Goal: Transaction & Acquisition: Purchase product/service

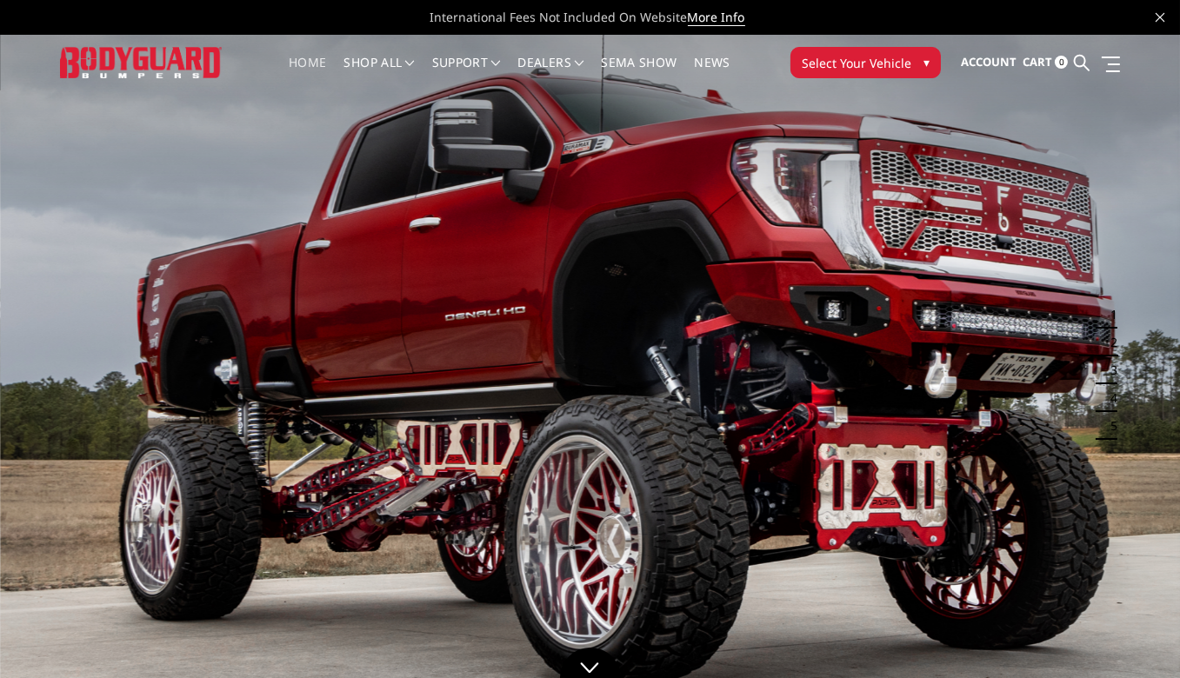
click at [923, 57] on span "▾" at bounding box center [926, 62] width 6 height 18
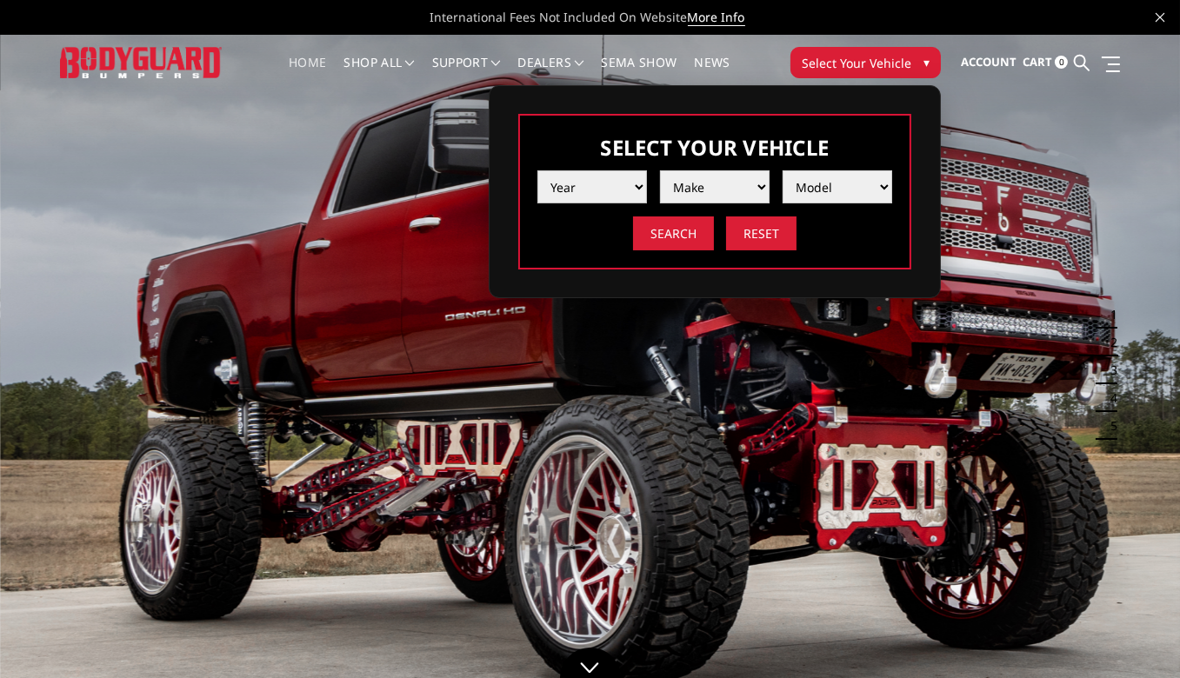
click at [638, 191] on select "Year 2025 2024 2023 2022 2021 2020 2019 2018 2017 2016 2015 2014 2013 2012 2011…" at bounding box center [592, 186] width 110 height 33
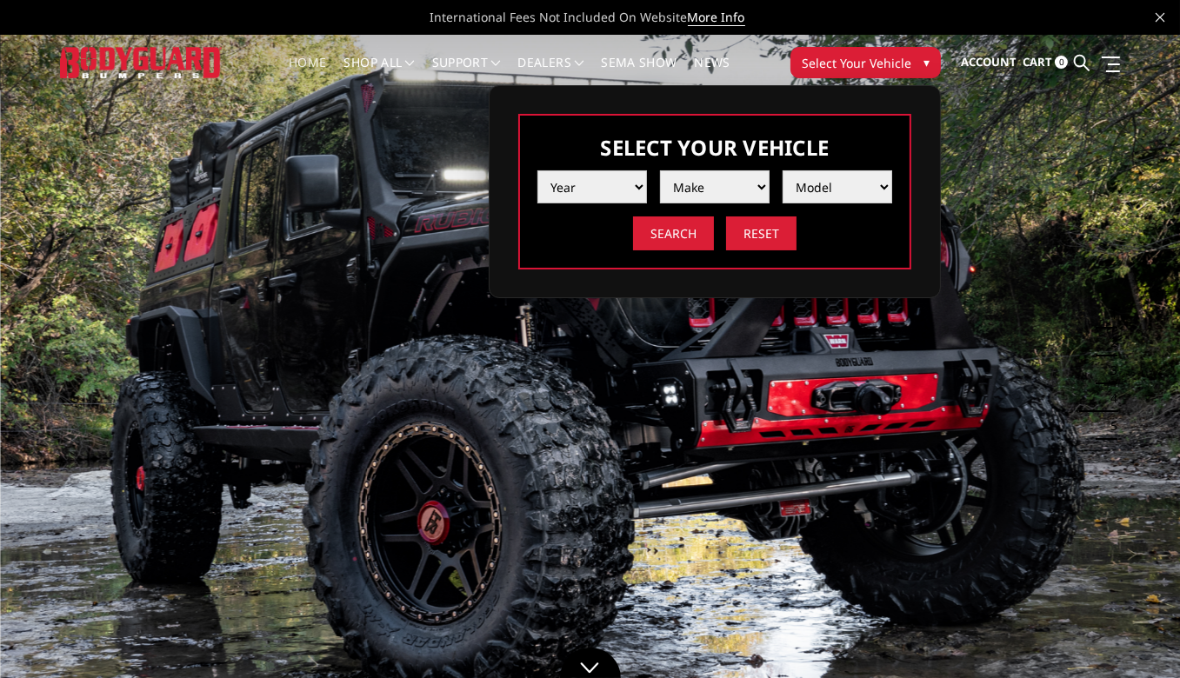
select select "yr_2005"
click at [537, 170] on select "Year 2025 2024 2023 2022 2021 2020 2019 2018 2017 2016 2015 2014 2013 2012 2011…" at bounding box center [592, 186] width 110 height 33
click at [750, 183] on select "Make Chevrolet Ford GMC Ram" at bounding box center [715, 186] width 110 height 33
select select "mk_chevrolet"
click at [660, 170] on select "Make Chevrolet Ford GMC Ram" at bounding box center [715, 186] width 110 height 33
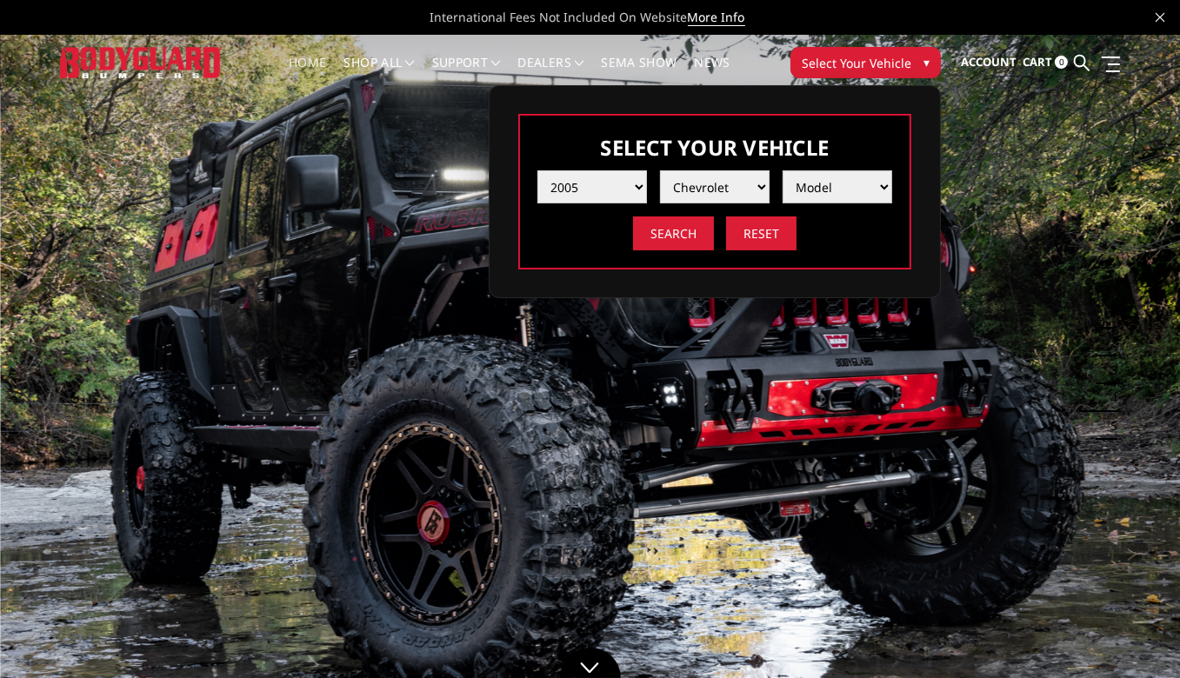
click at [869, 184] on select "Model Silverado 1500 Silverado 2500 / 3500" at bounding box center [837, 186] width 110 height 33
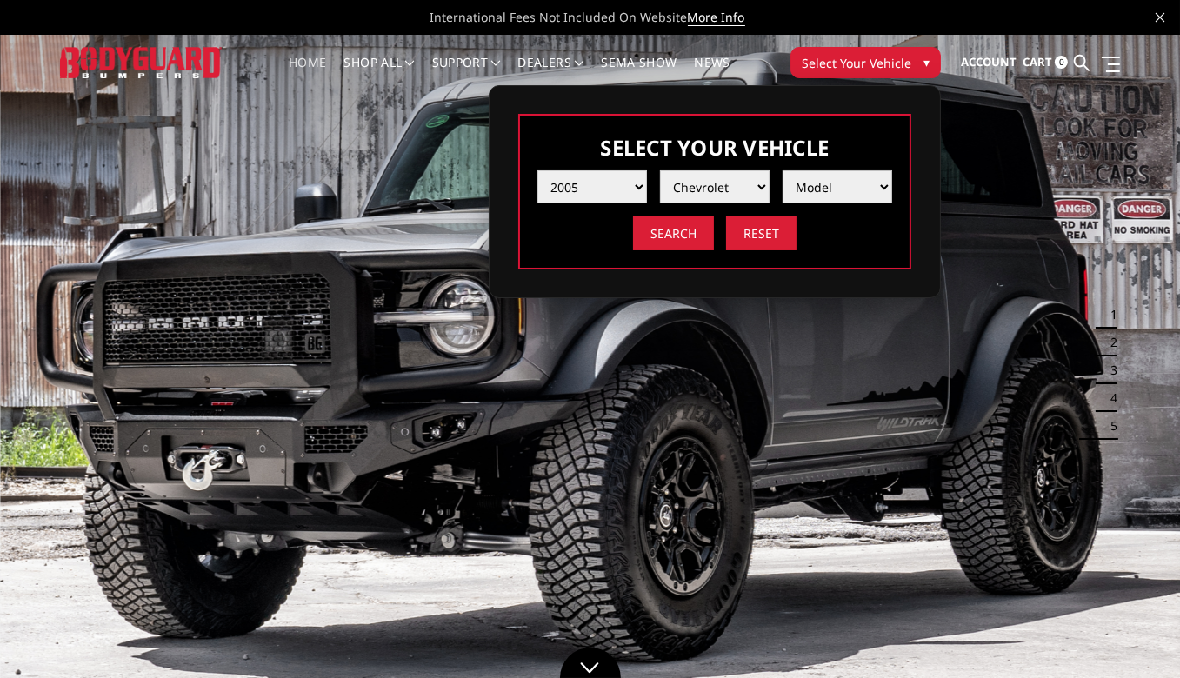
select select "md_silverado-2500-3500"
click at [782, 170] on select "Model Silverado 1500 Silverado 2500 / 3500" at bounding box center [837, 186] width 110 height 33
click at [680, 236] on input "Search" at bounding box center [673, 233] width 81 height 34
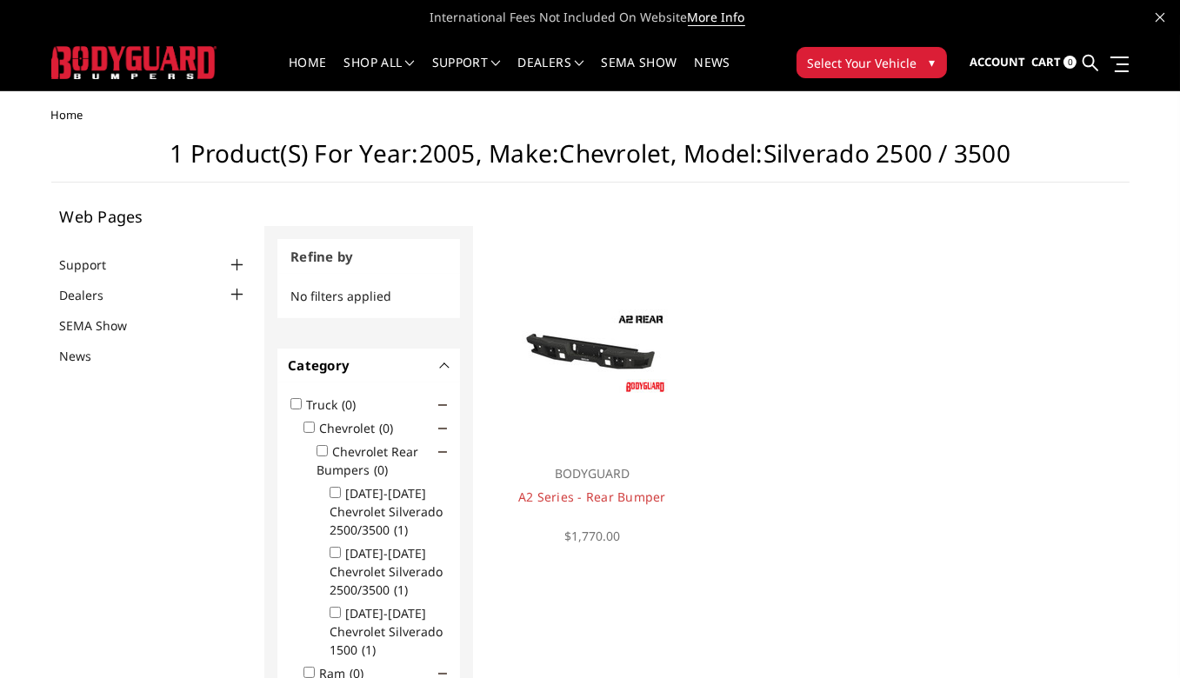
scroll to position [2, 0]
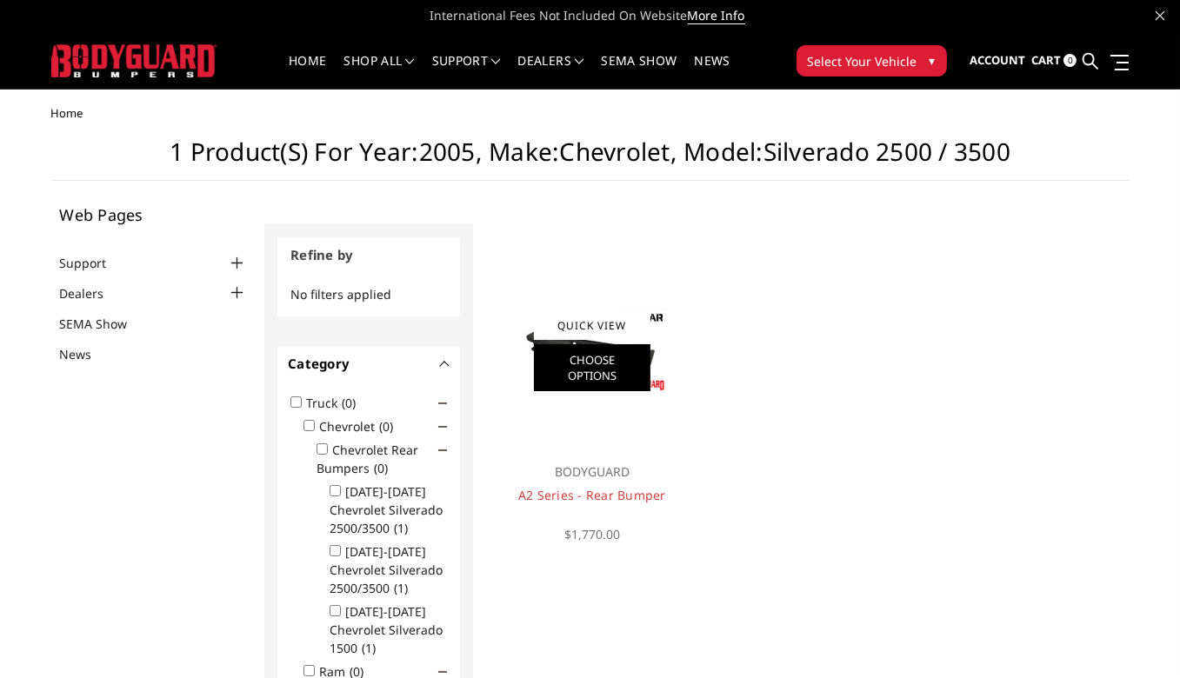
click at [561, 352] on link "Choose Options" at bounding box center [592, 367] width 117 height 47
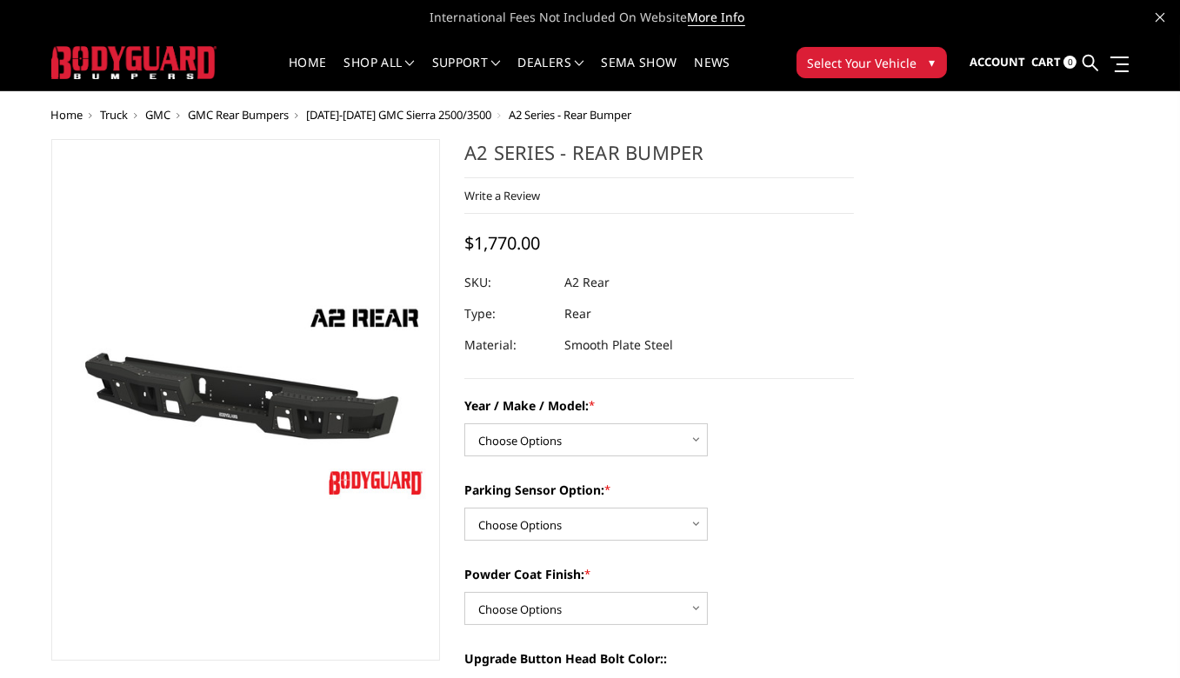
click at [849, 69] on span "Select Your Vehicle" at bounding box center [863, 63] width 110 height 18
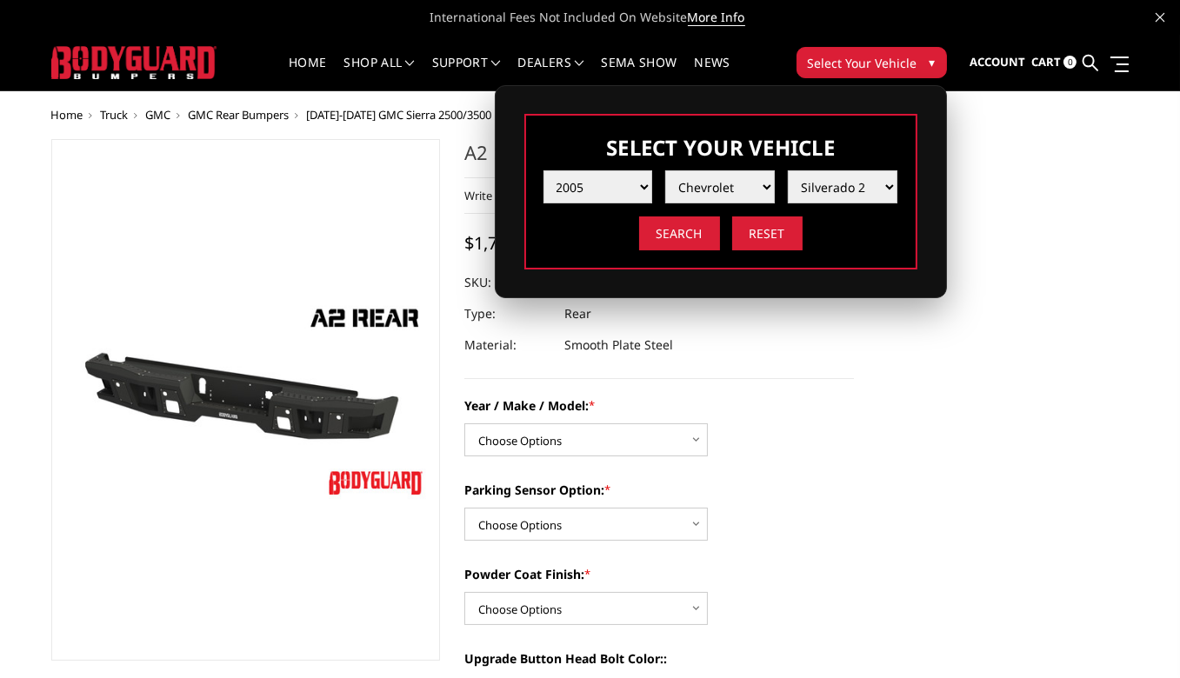
click at [937, 186] on div "Select Your Vehicle Year 2025 2024 2023 2022 2021 2020 2019 2018 2017 2016 2015…" at bounding box center [721, 191] width 452 height 213
click at [117, 112] on span "Truck" at bounding box center [115, 115] width 28 height 16
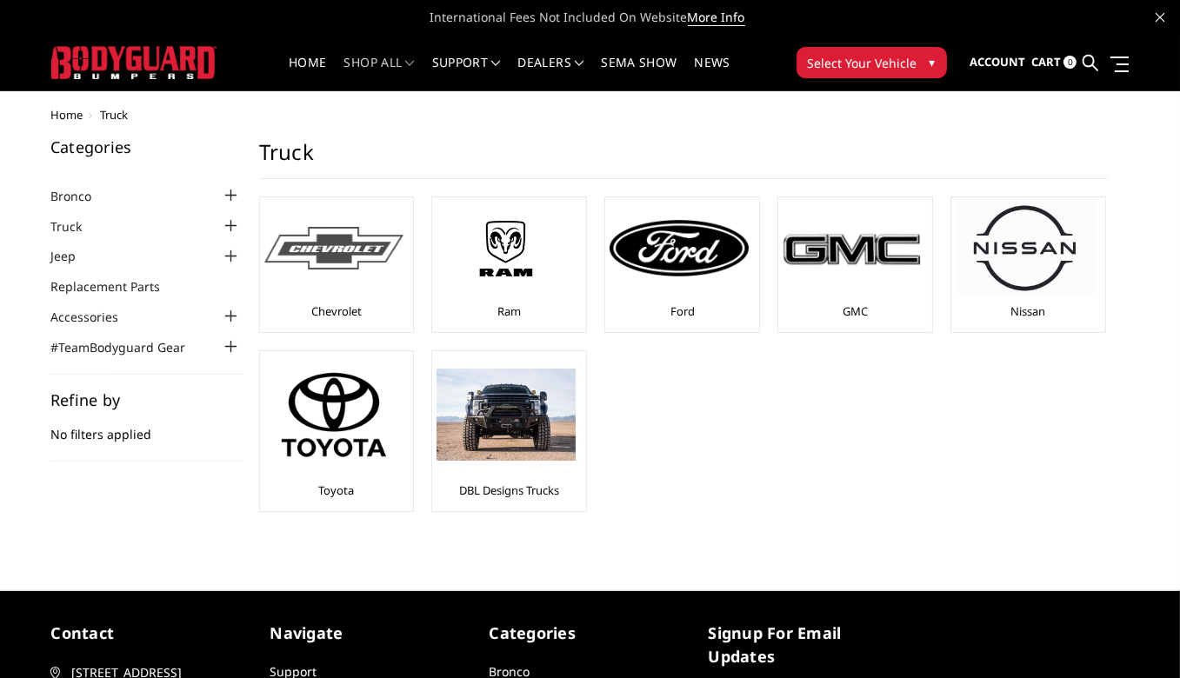
click at [326, 255] on img at bounding box center [333, 248] width 139 height 43
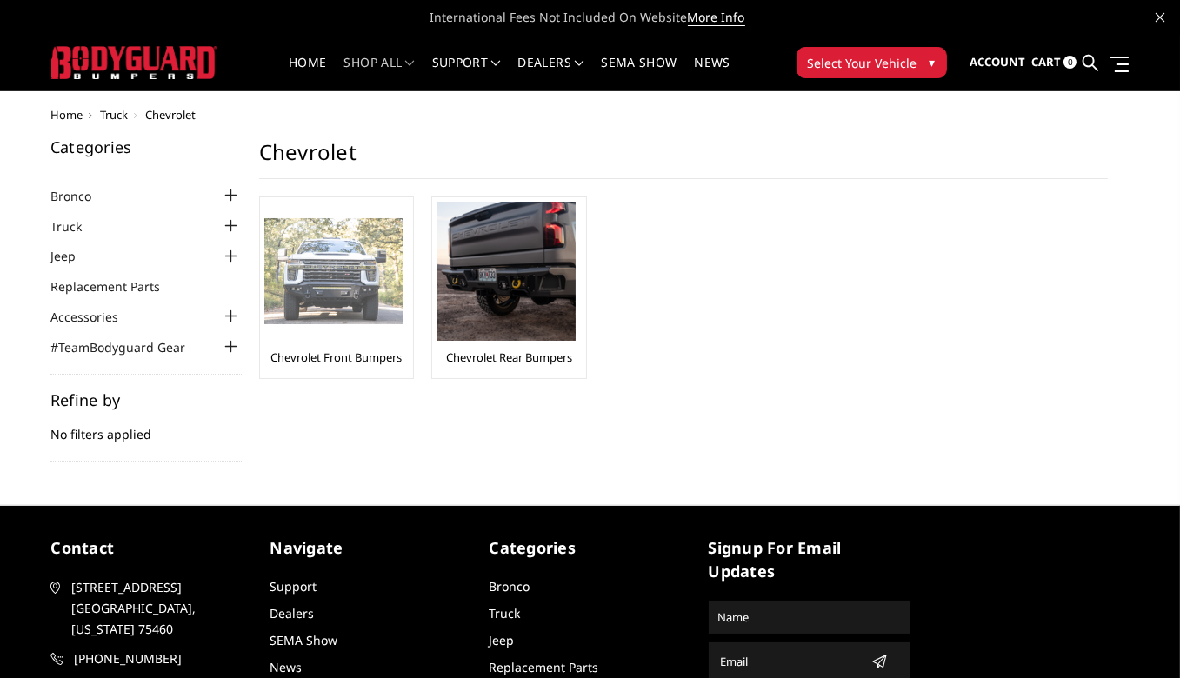
click at [323, 296] on img at bounding box center [333, 271] width 139 height 107
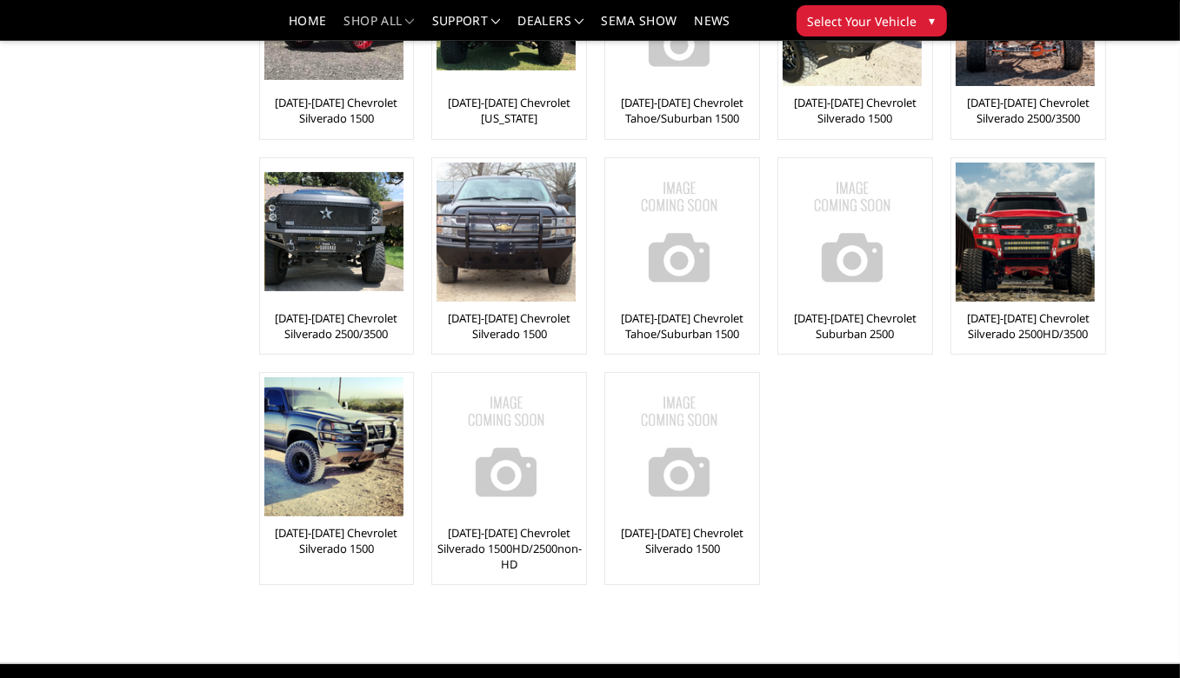
scroll to position [426, 0]
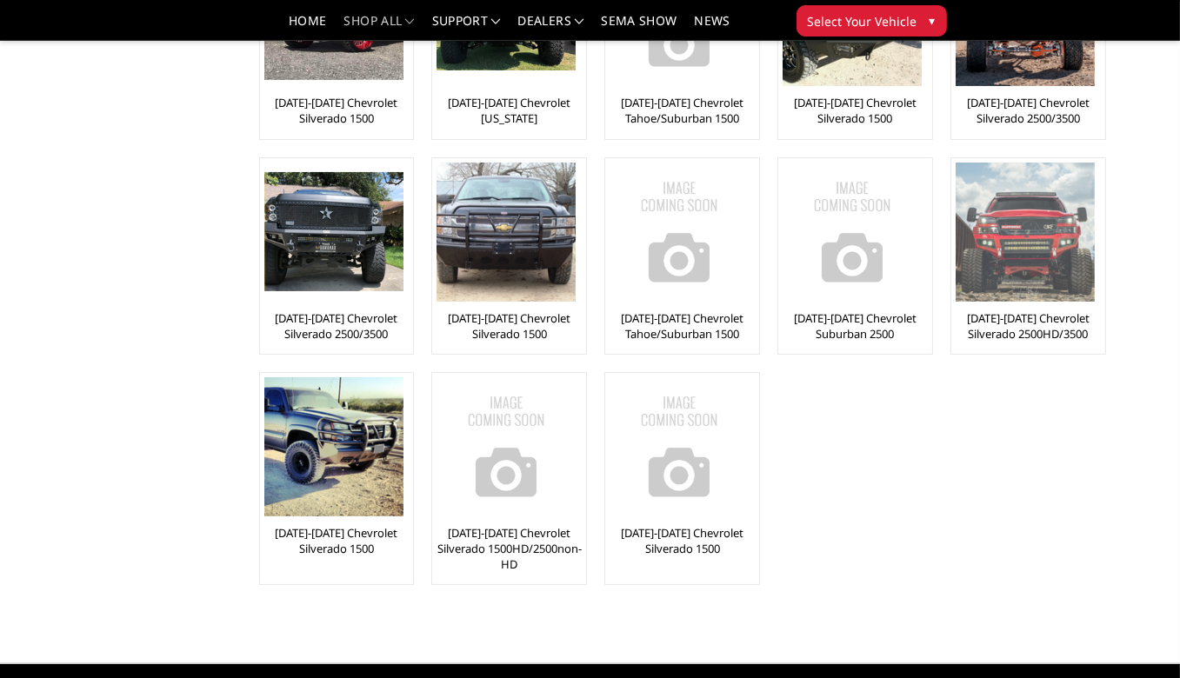
click at [1062, 232] on img at bounding box center [1024, 232] width 139 height 139
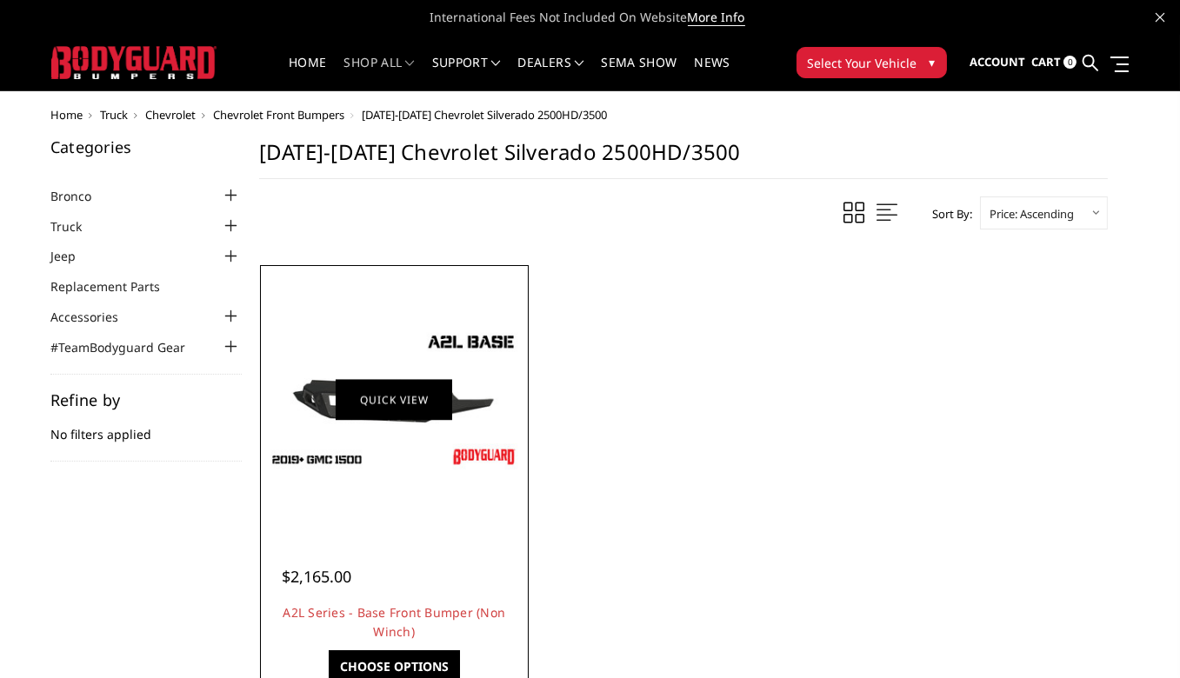
click at [396, 409] on link "Quick view" at bounding box center [394, 399] width 117 height 41
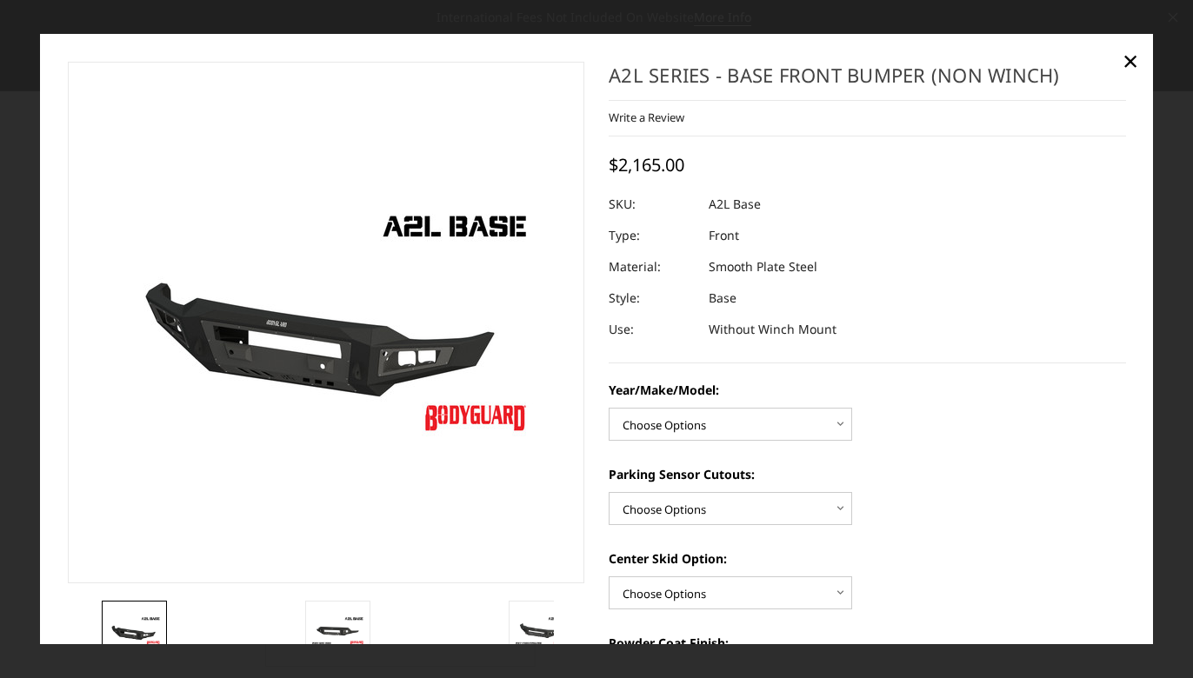
click at [299, 353] on img at bounding box center [351, 316] width 1113 height 626
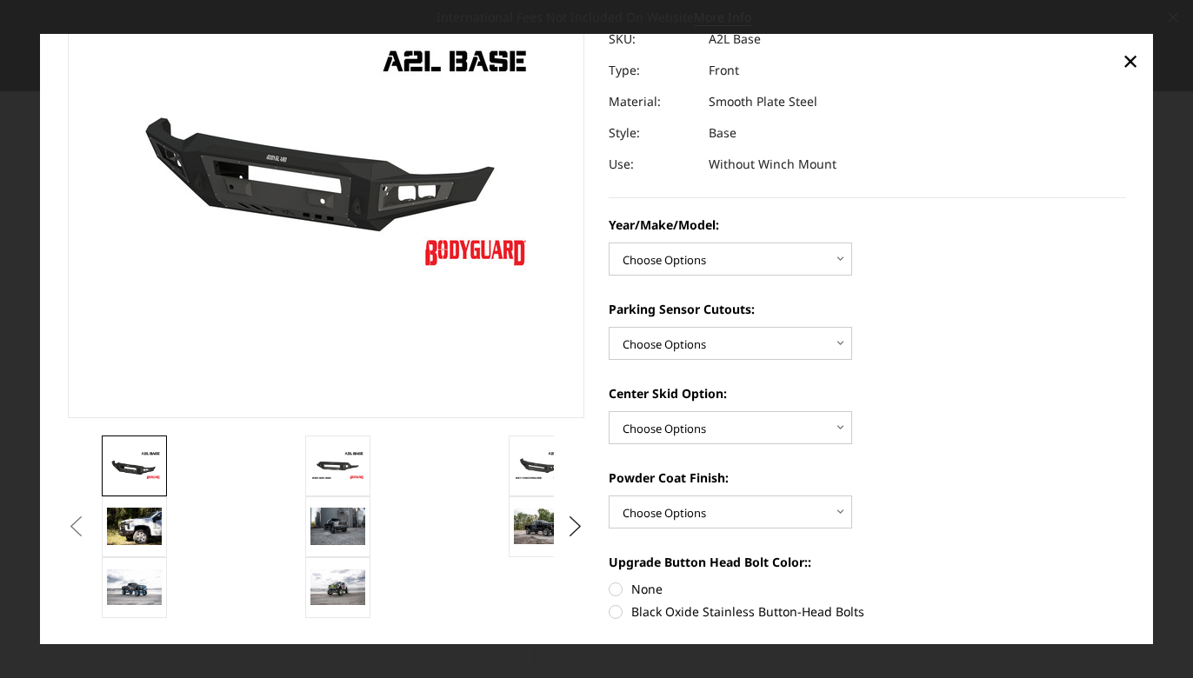
scroll to position [164, 0]
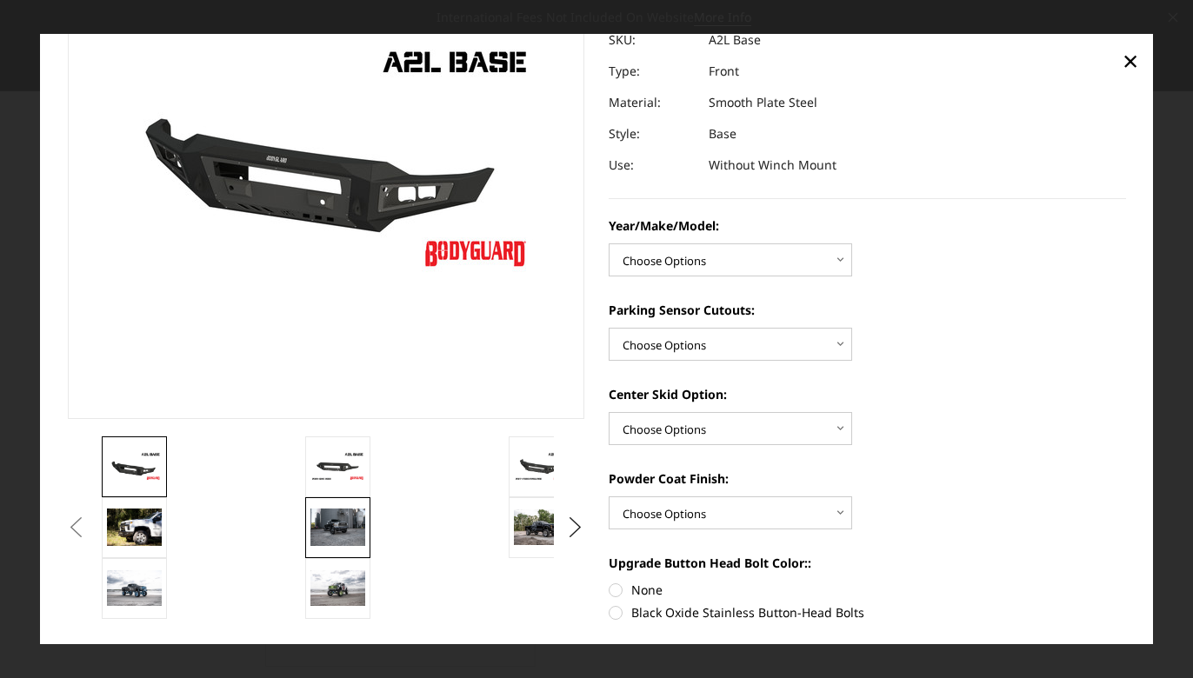
click at [345, 537] on img at bounding box center [337, 527] width 55 height 37
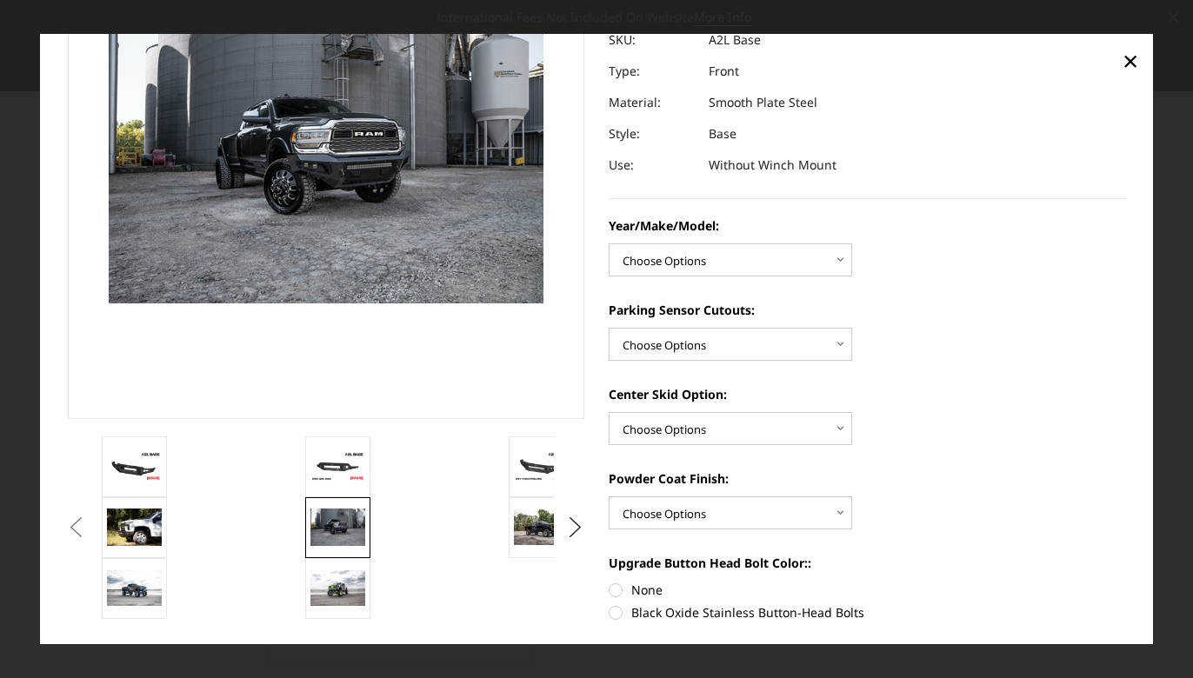
scroll to position [141, 0]
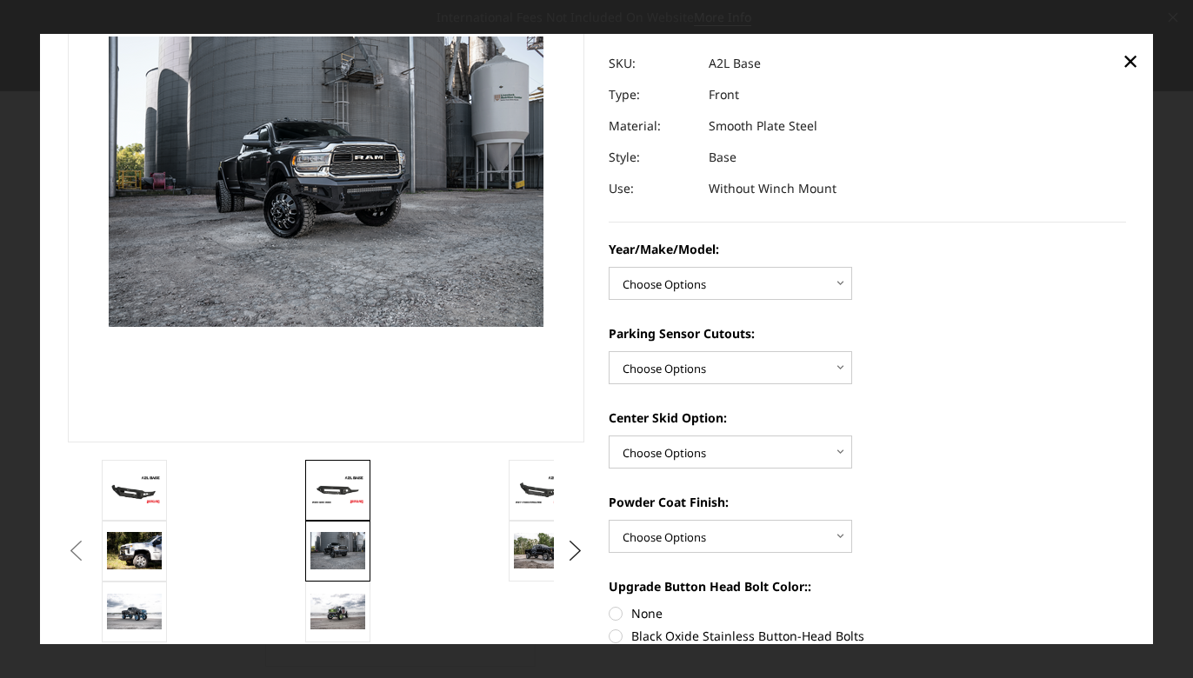
click at [345, 483] on img at bounding box center [337, 490] width 55 height 30
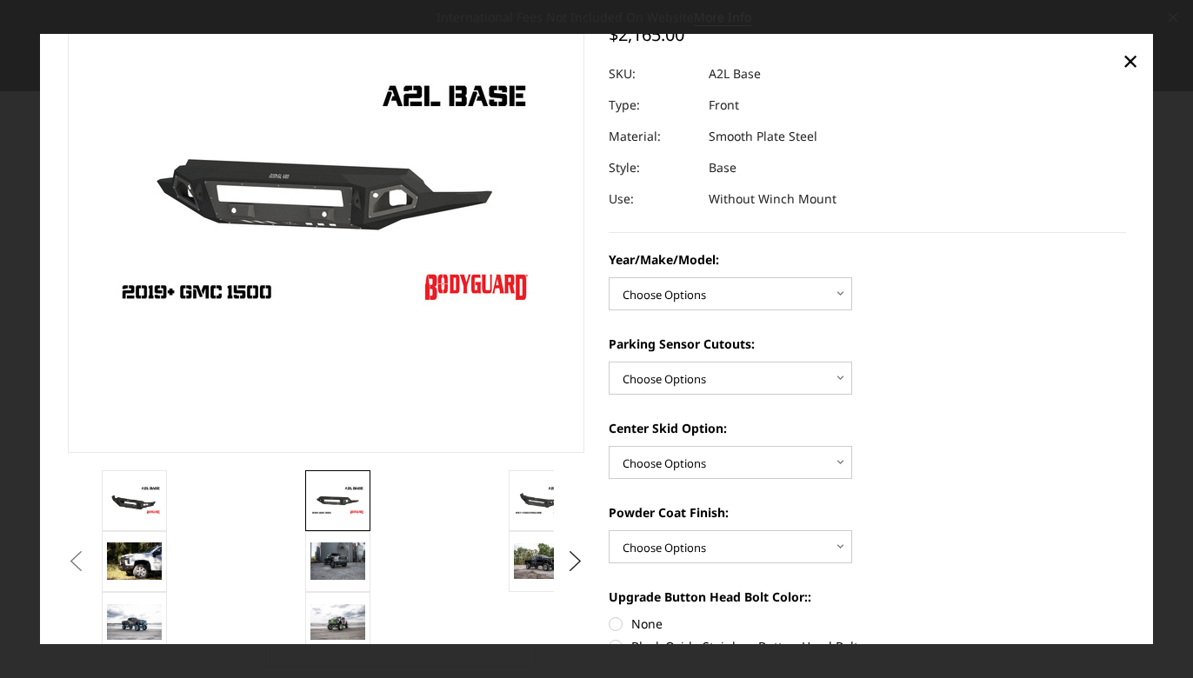
scroll to position [130, 0]
click at [536, 503] on img at bounding box center [541, 500] width 55 height 30
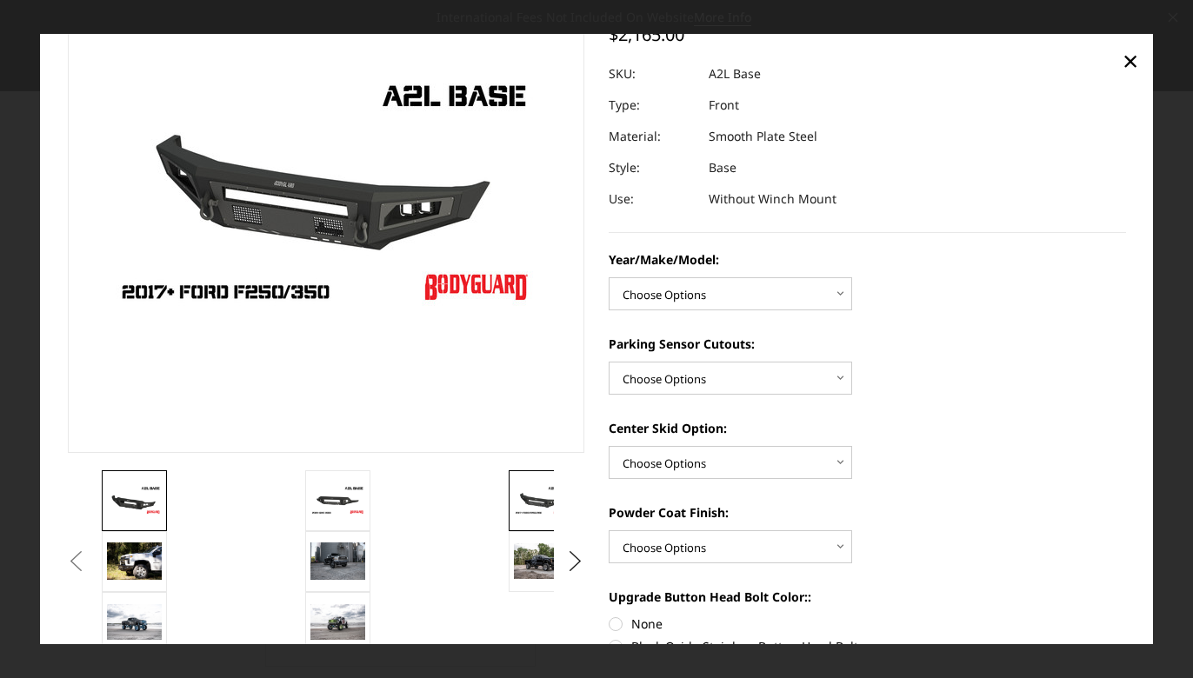
click at [139, 498] on img at bounding box center [134, 500] width 55 height 30
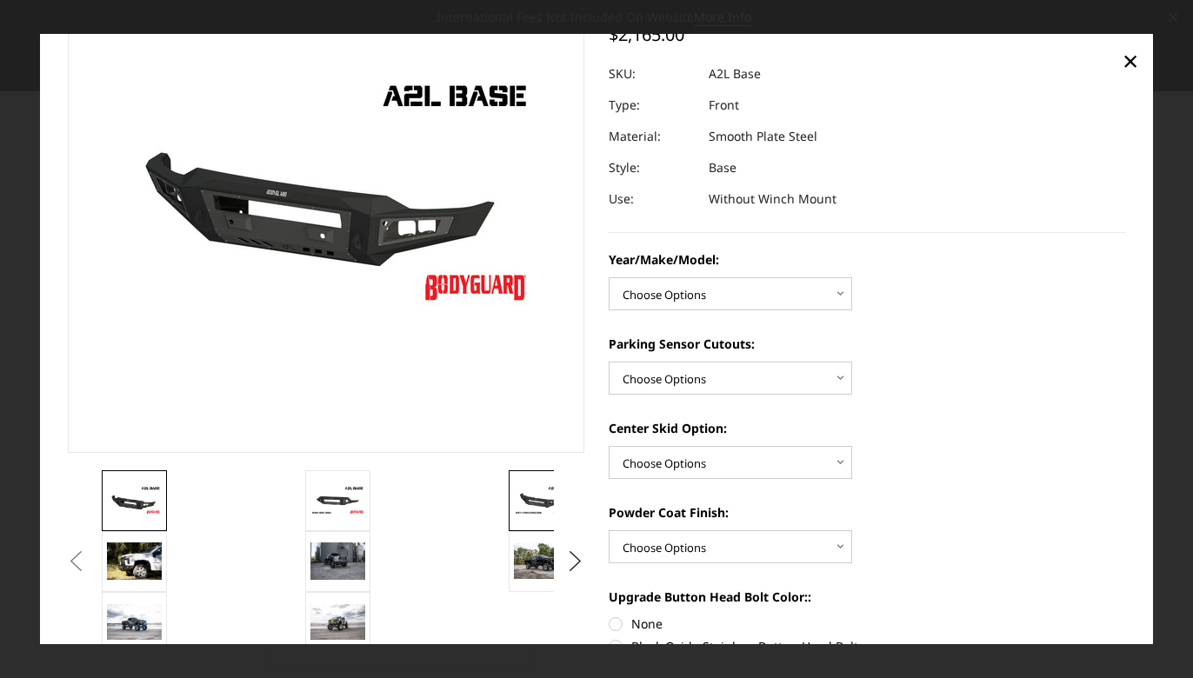
click at [540, 503] on img at bounding box center [541, 500] width 55 height 30
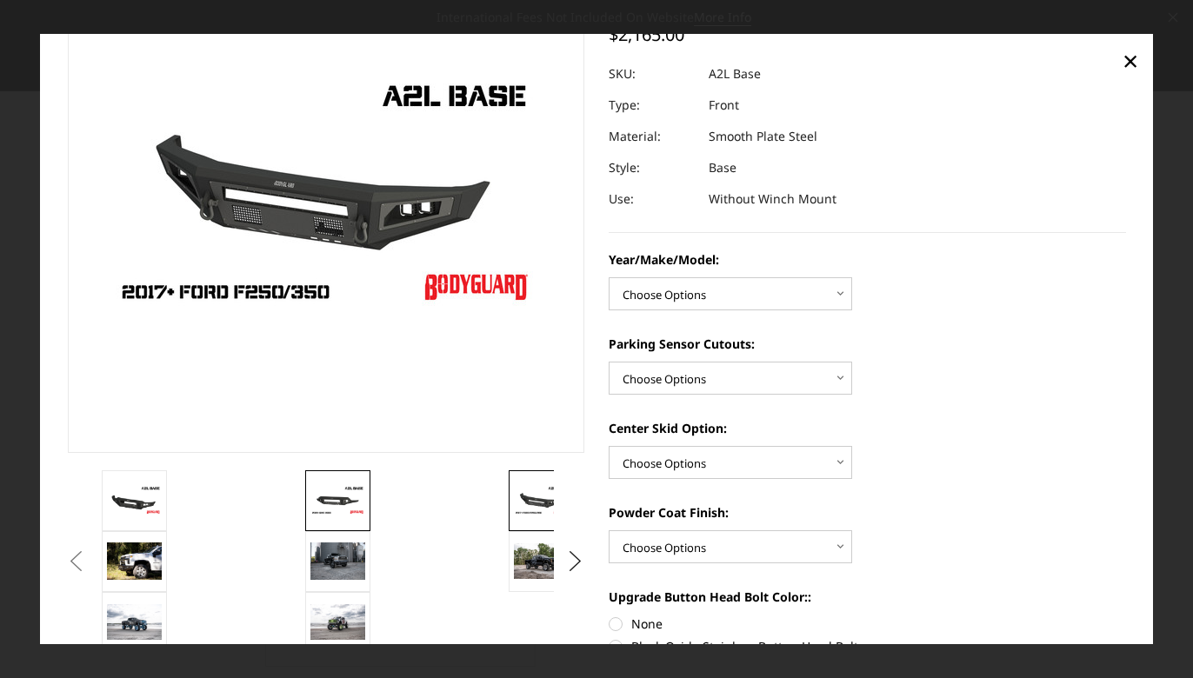
click at [315, 496] on img at bounding box center [337, 500] width 55 height 30
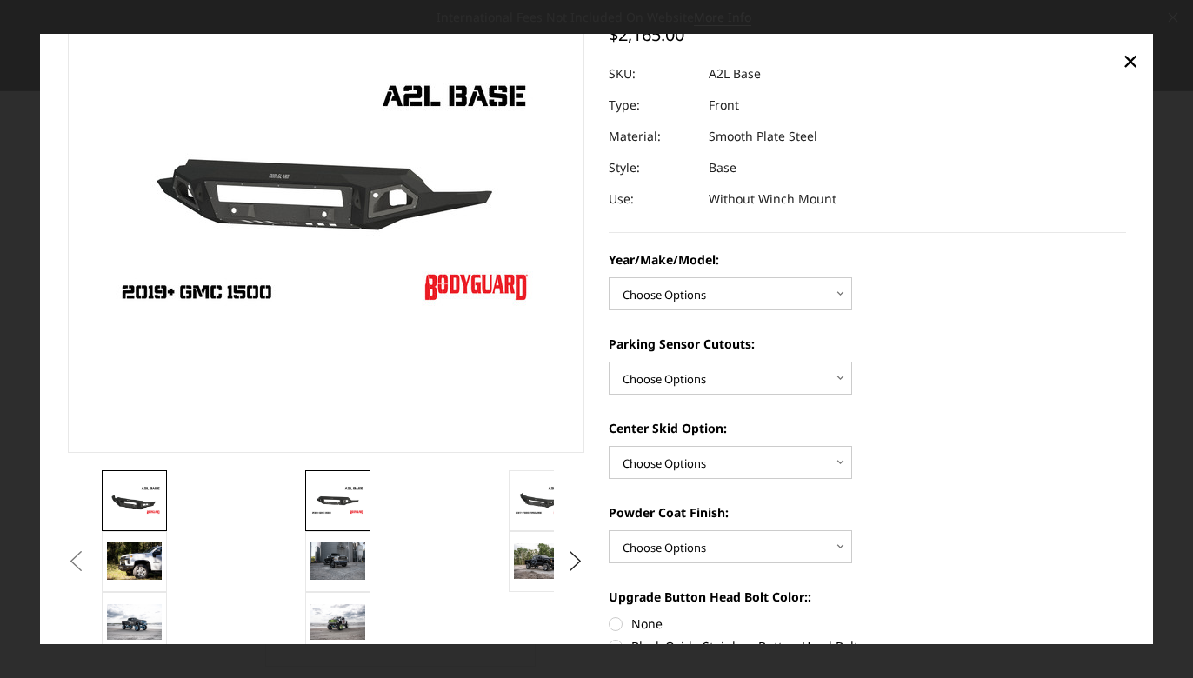
click at [139, 492] on img at bounding box center [134, 500] width 55 height 30
